Goal: Transaction & Acquisition: Purchase product/service

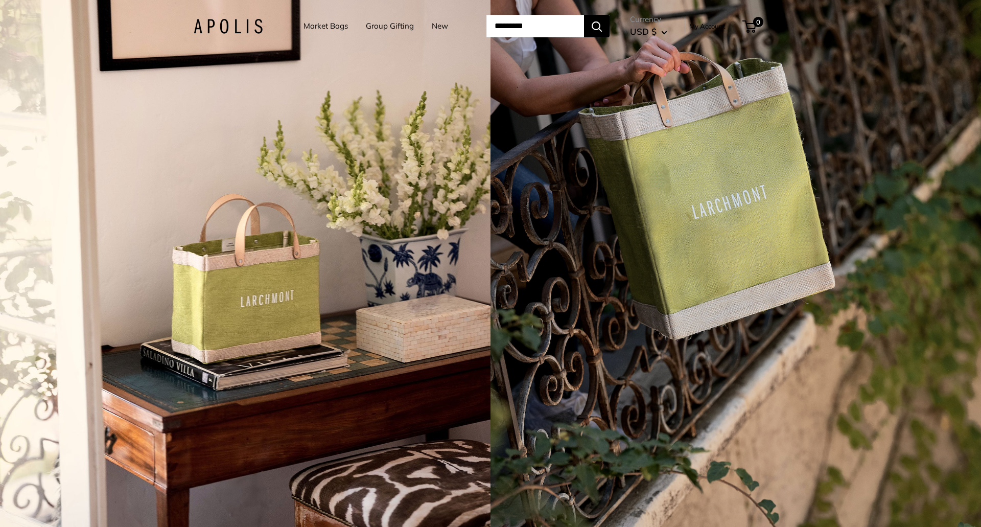
click at [690, 225] on div "4 / 7" at bounding box center [736, 263] width 491 height 527
click at [695, 252] on div "4 / 7" at bounding box center [736, 263] width 491 height 527
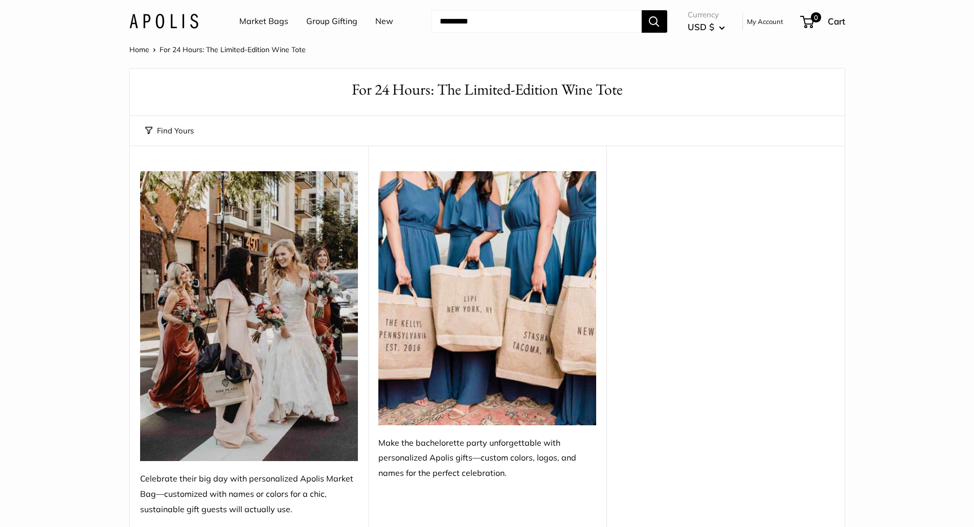
click at [254, 20] on link "Market Bags" at bounding box center [263, 21] width 49 height 15
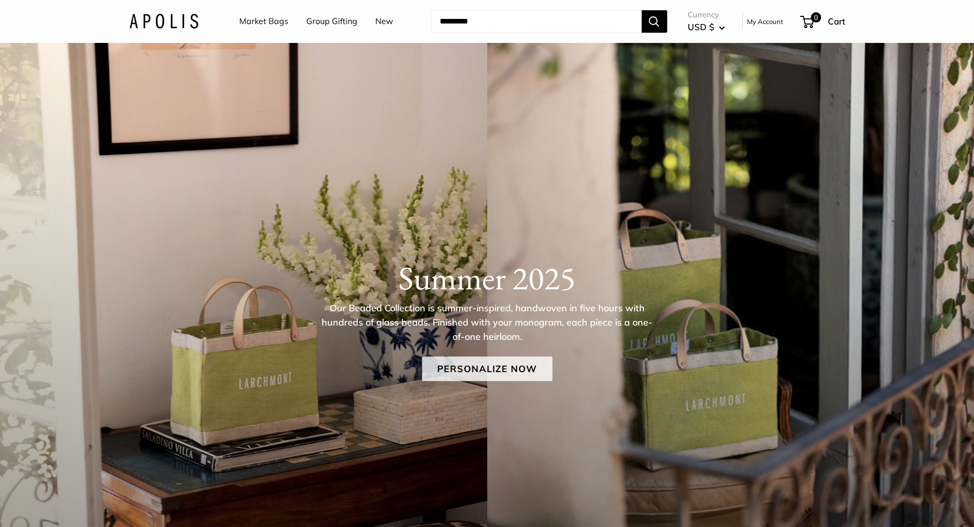
click at [483, 373] on link "Personalize Now" at bounding box center [487, 368] width 130 height 25
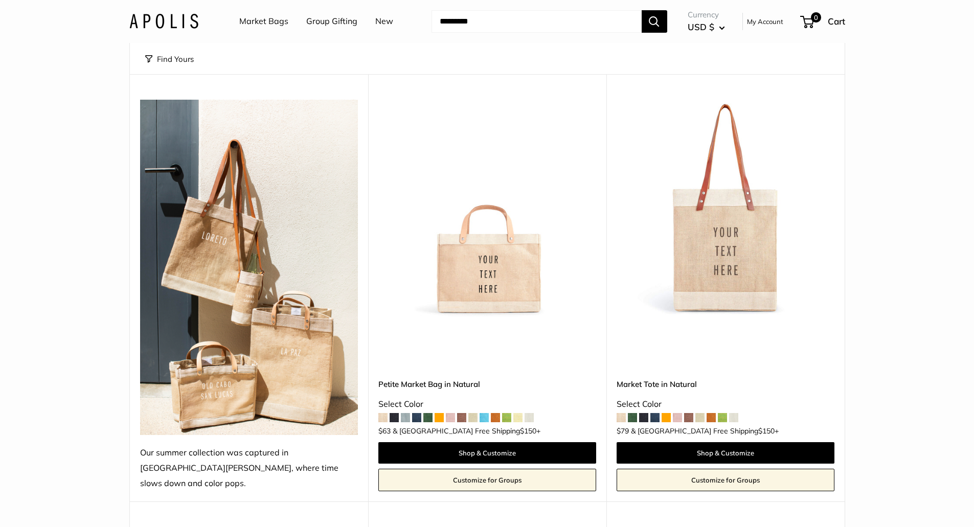
scroll to position [153, 0]
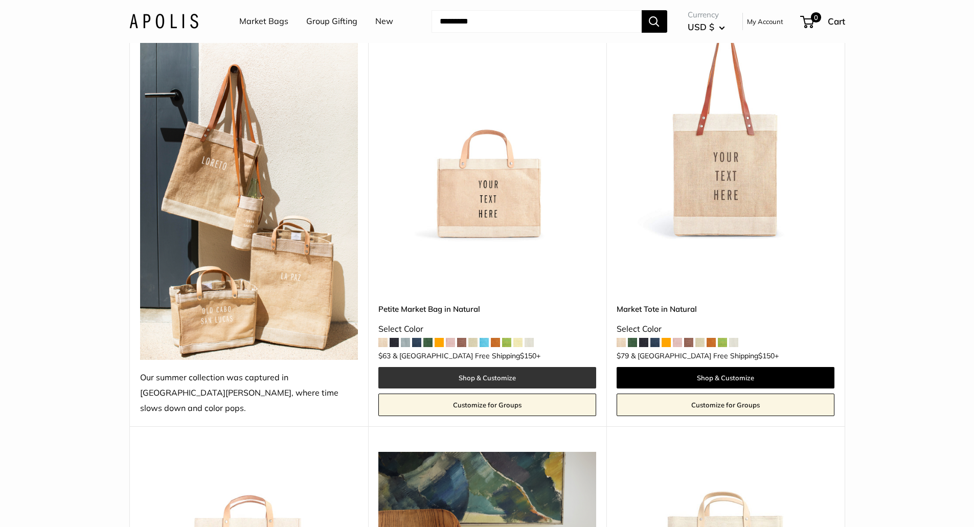
click at [559, 367] on link "Shop & Customize" at bounding box center [487, 377] width 218 height 21
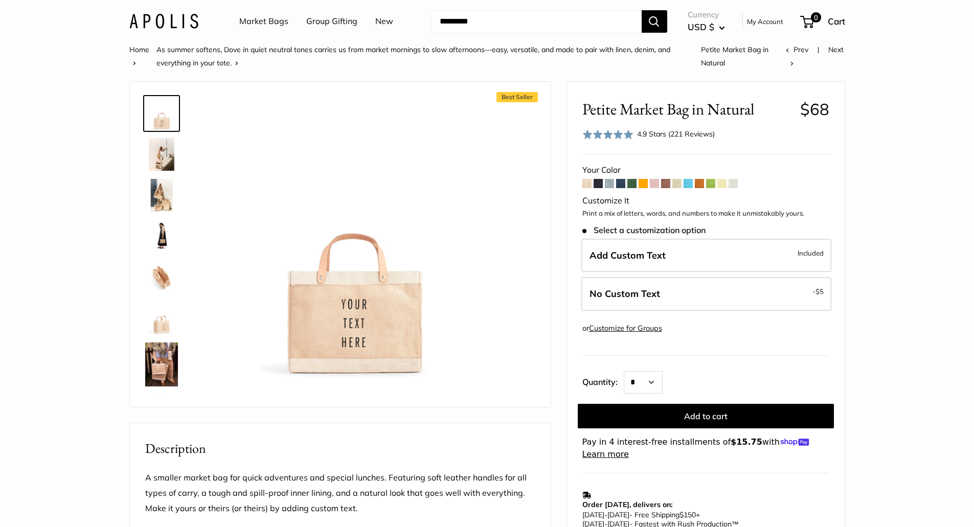
click at [678, 181] on span at bounding box center [676, 183] width 9 height 9
